Goal: Task Accomplishment & Management: Complete application form

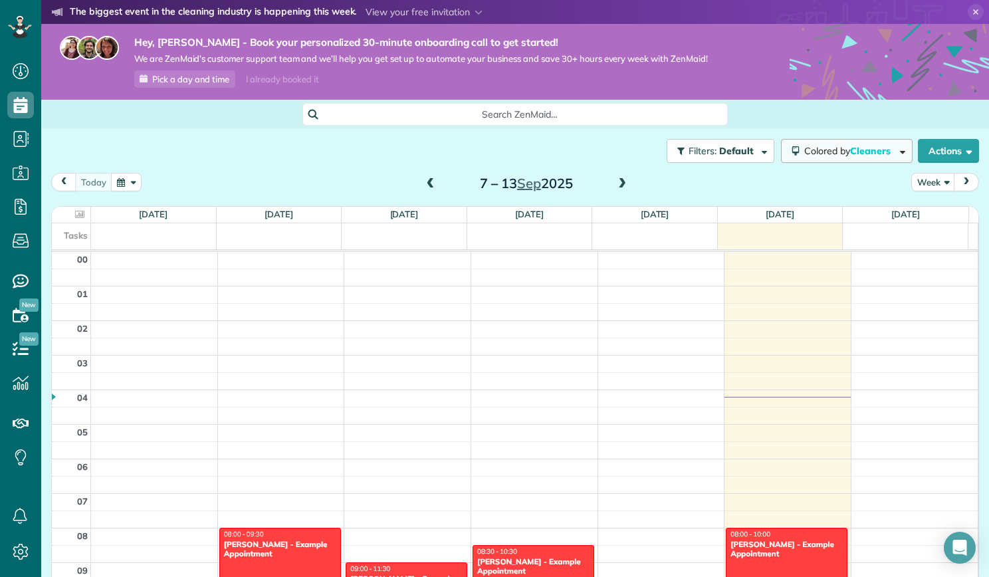
click at [880, 148] on span "Colored by Cleaners" at bounding box center [849, 151] width 91 height 12
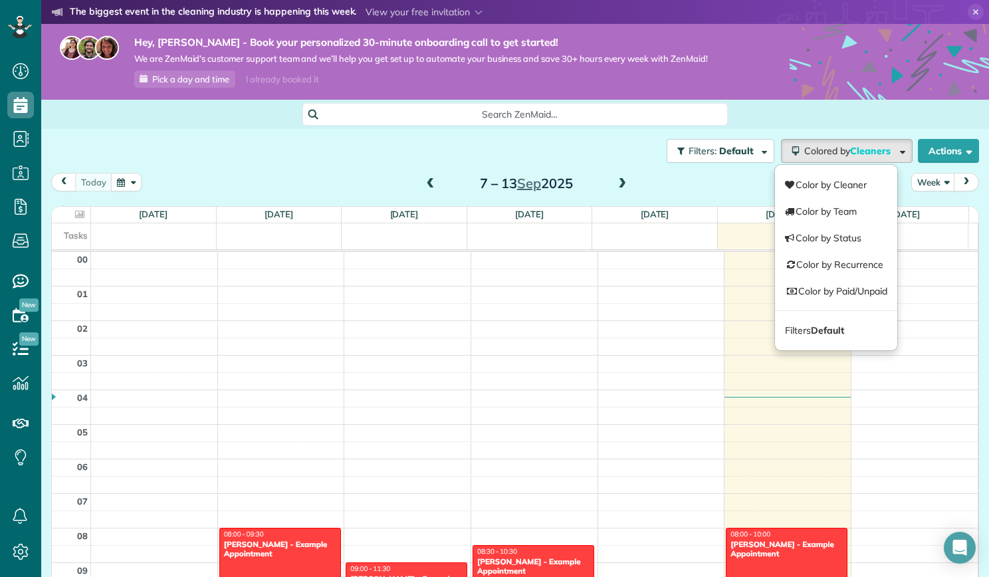
click at [772, 108] on div "Search ZenMaid…" at bounding box center [515, 114] width 948 height 23
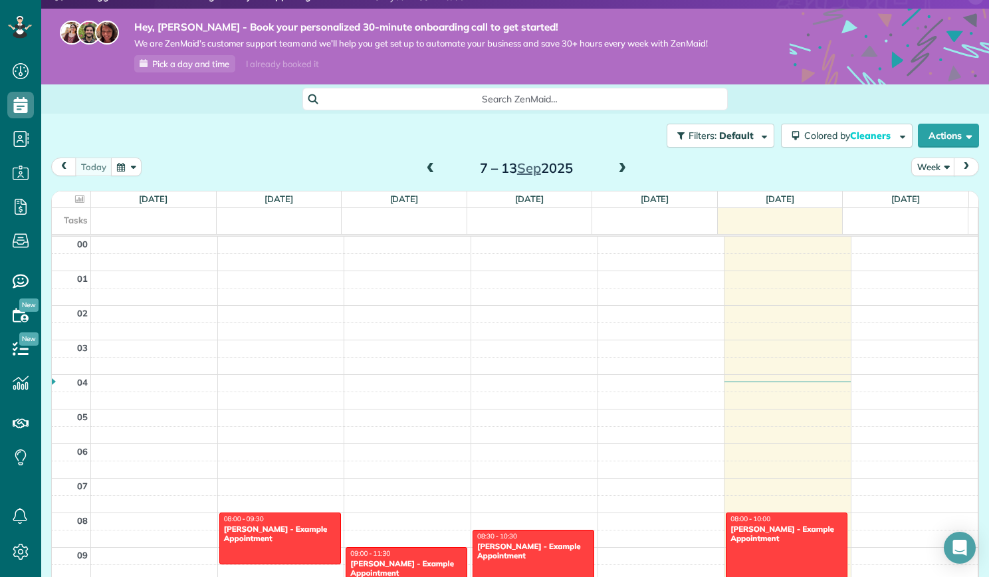
scroll to position [13, 0]
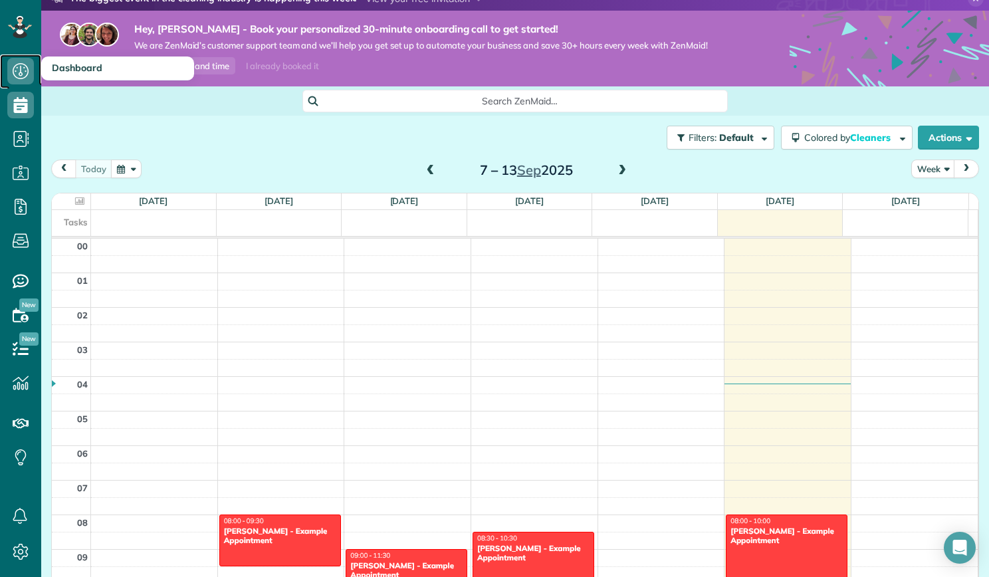
click at [19, 66] on icon at bounding box center [20, 71] width 27 height 27
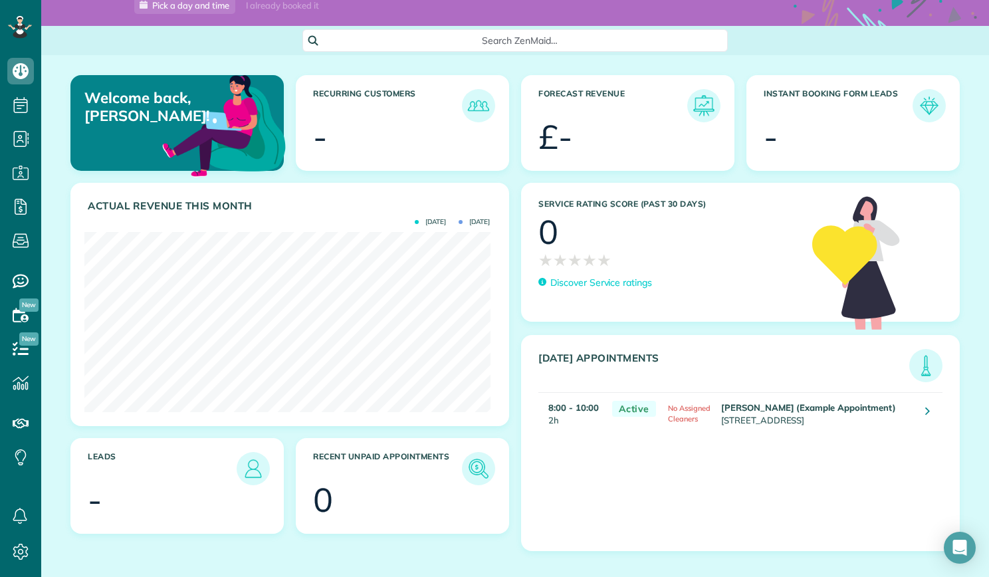
scroll to position [83, 0]
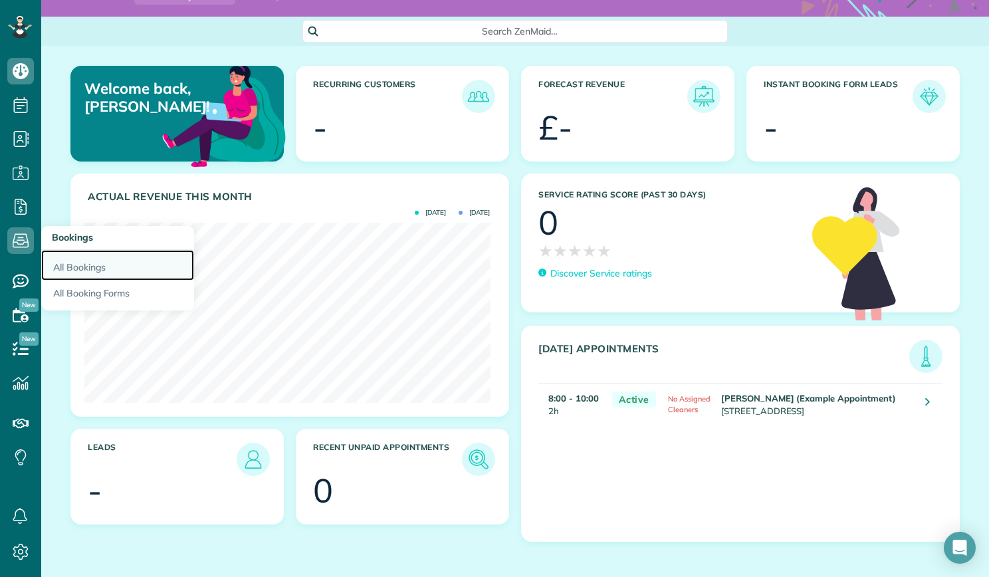
click at [62, 269] on link "All Bookings" at bounding box center [117, 265] width 153 height 31
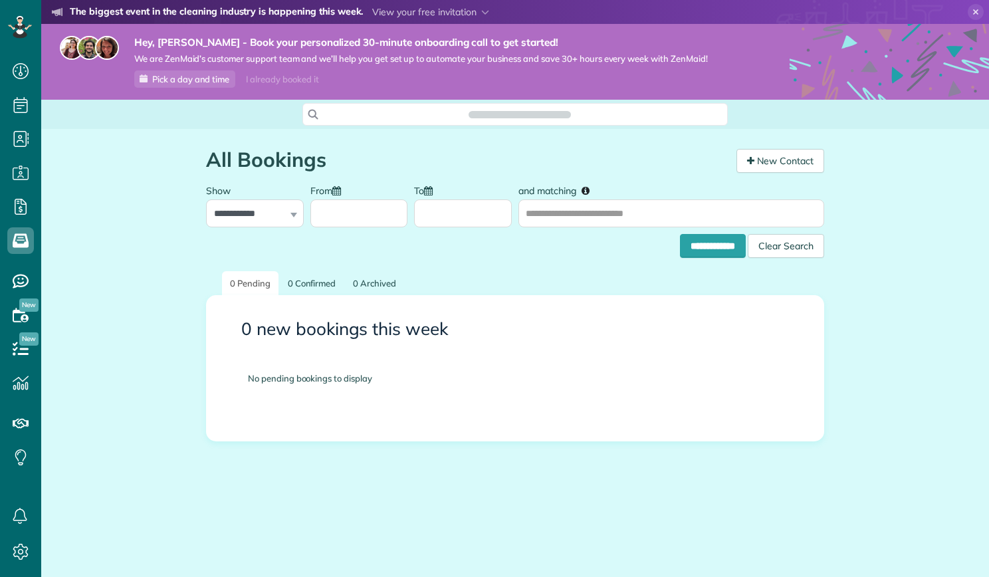
scroll to position [6, 6]
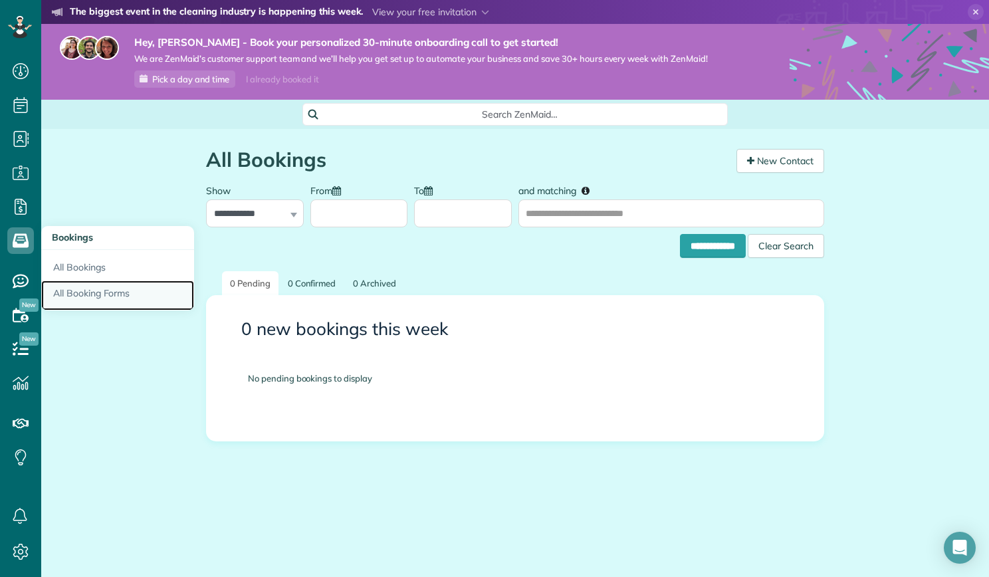
click at [70, 289] on link "All Booking Forms" at bounding box center [117, 295] width 153 height 31
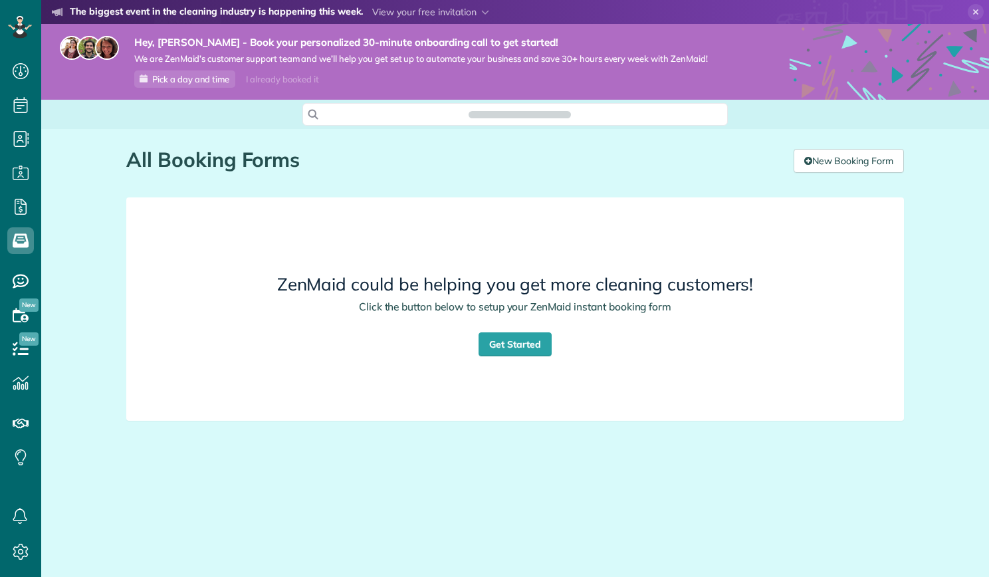
scroll to position [6, 6]
click at [499, 344] on link "Get Started" at bounding box center [515, 344] width 73 height 24
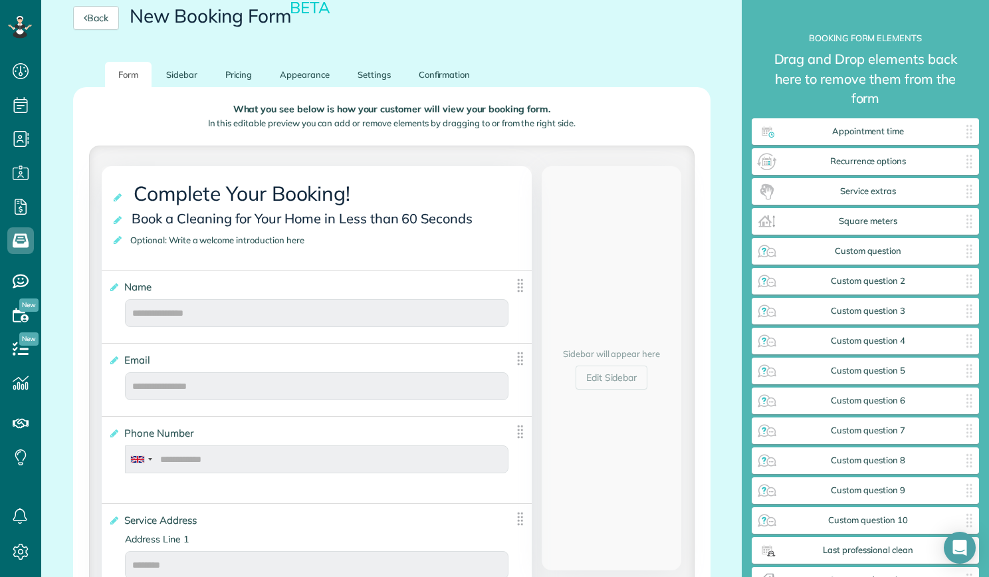
scroll to position [172, 0]
click at [499, 344] on div "Email ***** Cancel Save" at bounding box center [317, 376] width 430 height 66
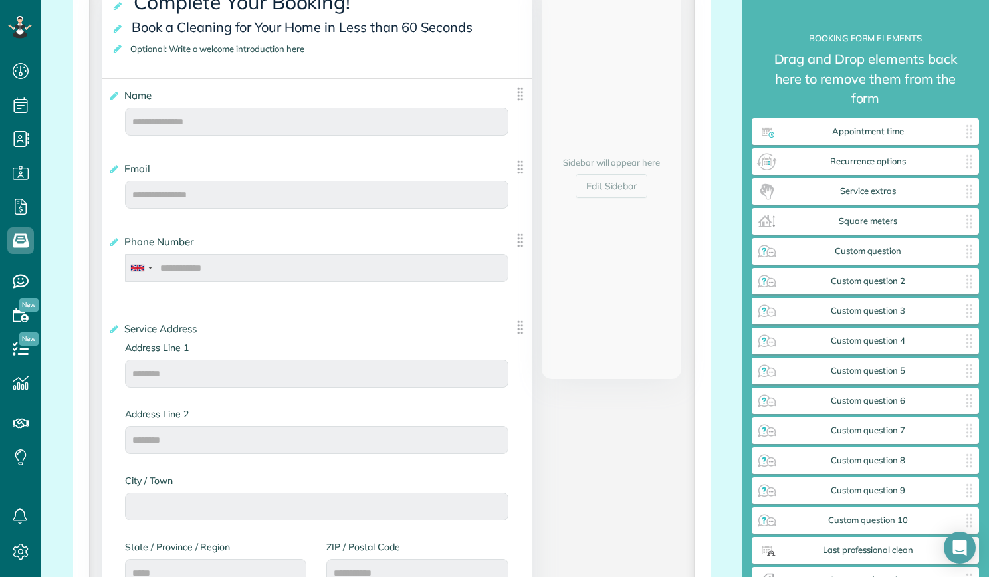
scroll to position [364, 0]
click at [315, 314] on div "**********" at bounding box center [317, 464] width 430 height 304
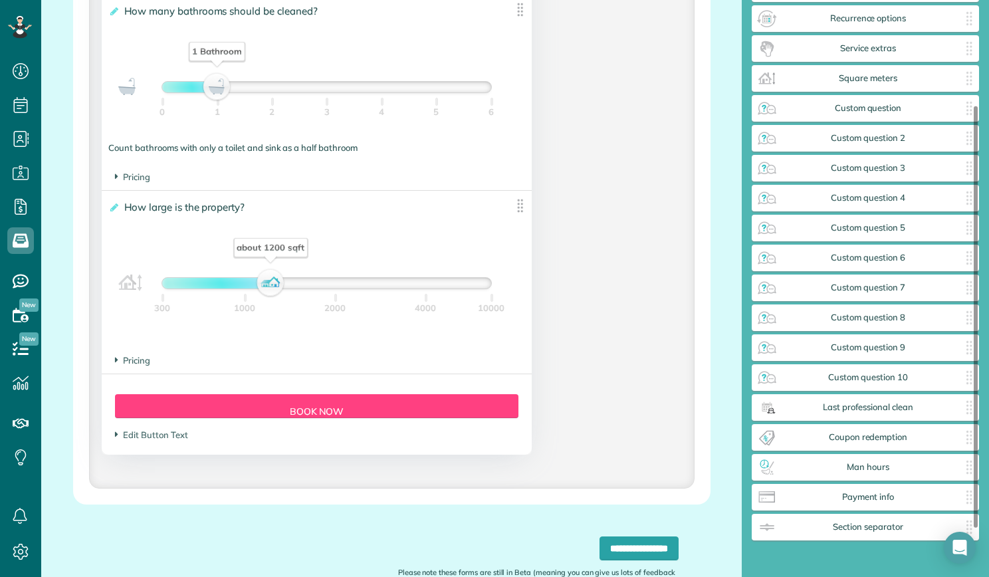
scroll to position [144, 0]
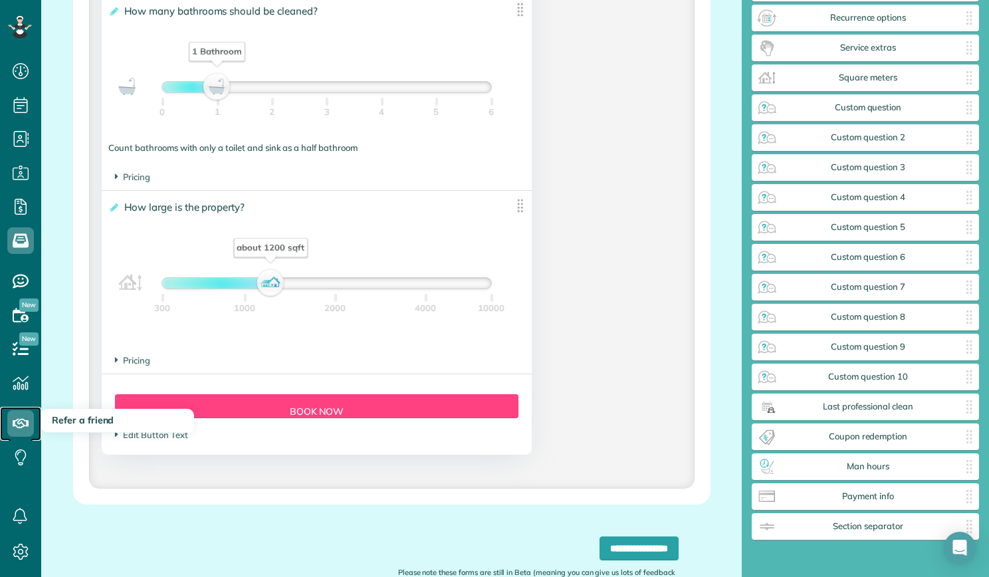
click at [27, 426] on use at bounding box center [21, 423] width 16 height 9
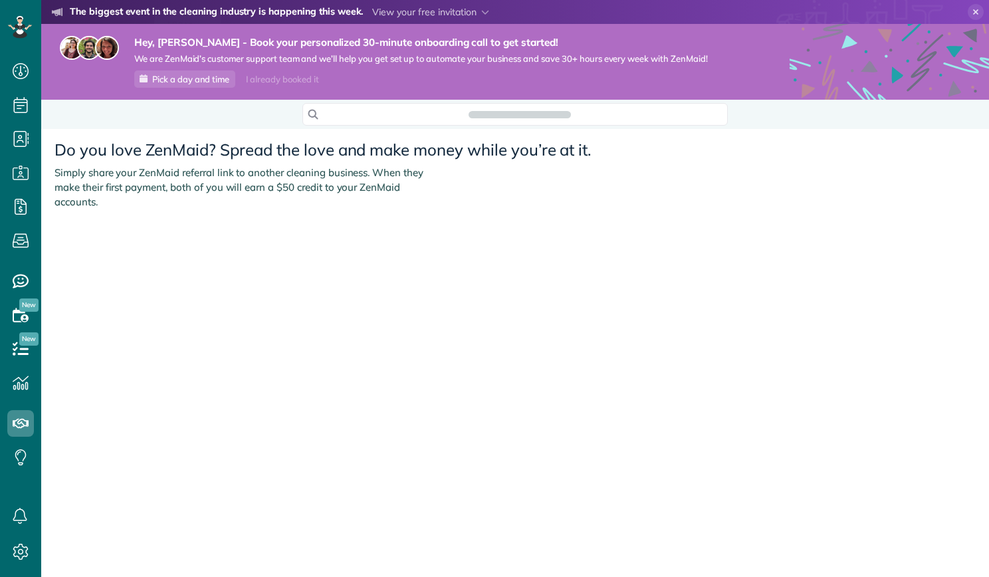
scroll to position [6, 6]
